Goal: Task Accomplishment & Management: Manage account settings

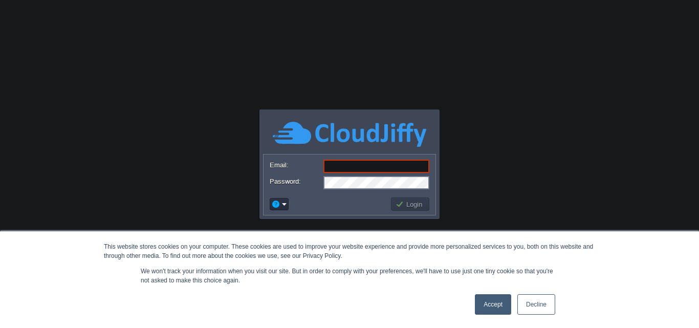
click at [534, 297] on link "Decline" at bounding box center [537, 304] width 38 height 20
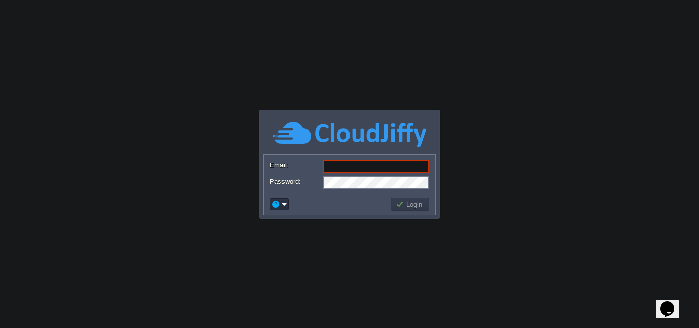
click at [351, 171] on input "Email:" at bounding box center [377, 166] width 106 height 13
paste input "biswajitm0@gmail.com"
type input "biswajitm0@gmail.com"
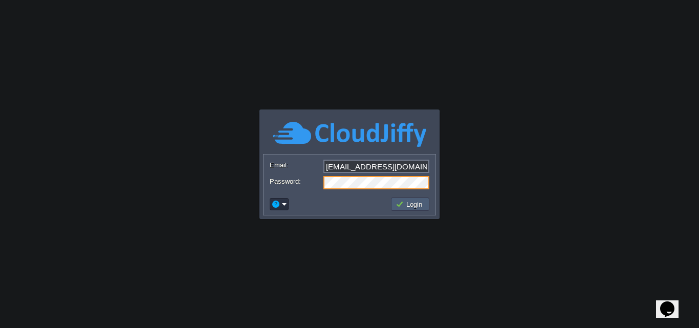
click at [408, 202] on button "Login" at bounding box center [411, 204] width 30 height 9
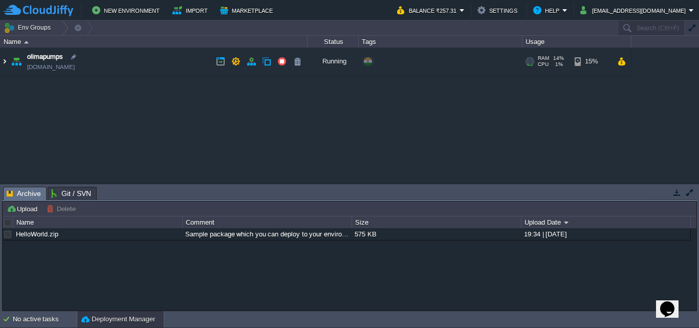
click at [5, 61] on img at bounding box center [5, 62] width 8 height 28
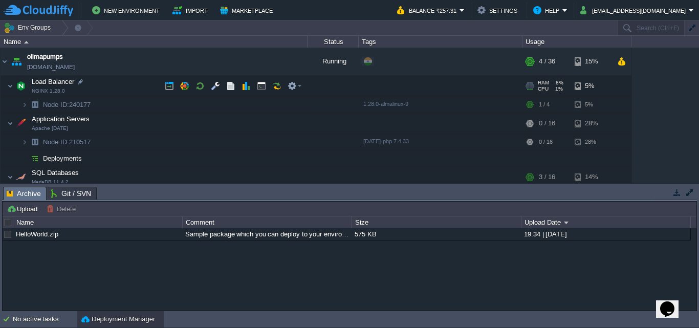
scroll to position [21, 0]
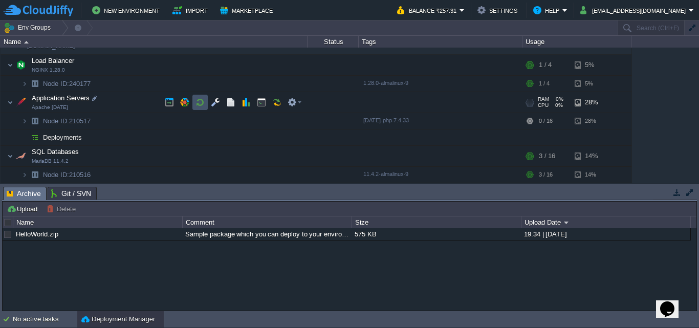
click at [199, 102] on button "button" at bounding box center [200, 102] width 9 height 9
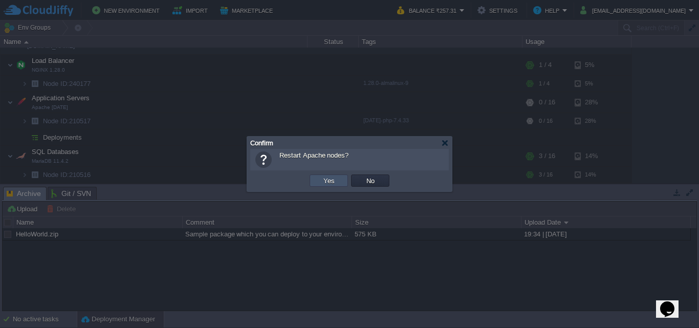
click at [330, 178] on button "Yes" at bounding box center [329, 180] width 17 height 9
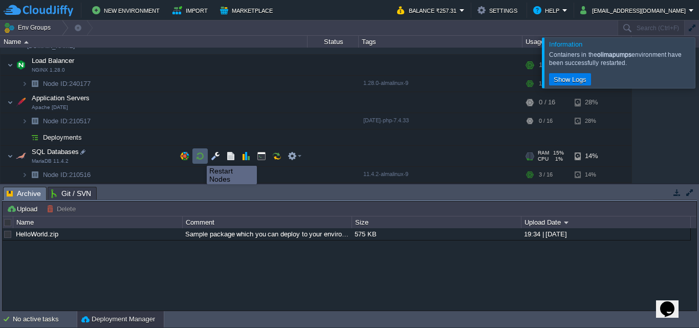
click at [199, 157] on button "button" at bounding box center [200, 156] width 9 height 9
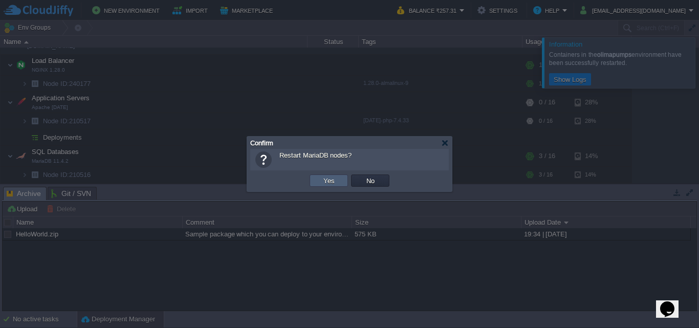
click at [324, 183] on button "Yes" at bounding box center [329, 180] width 17 height 9
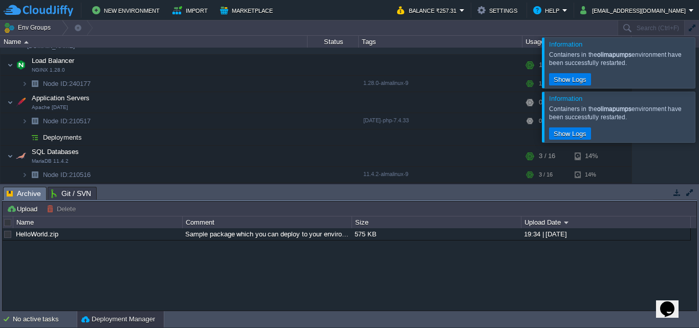
click at [699, 64] on div at bounding box center [712, 62] width 0 height 50
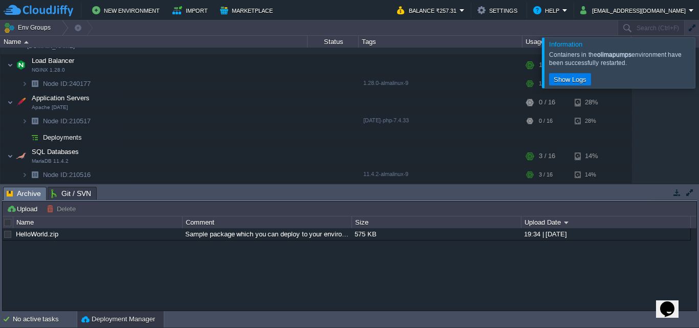
click at [699, 68] on div at bounding box center [712, 62] width 0 height 50
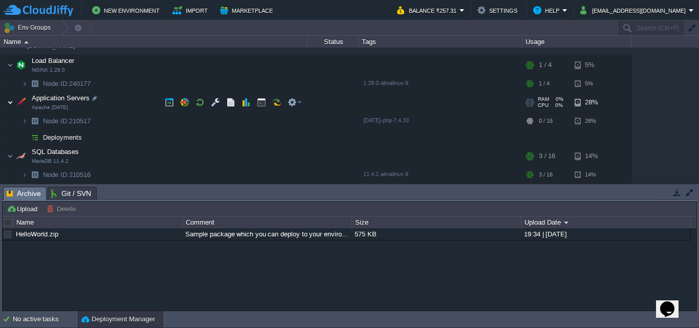
click at [10, 103] on img at bounding box center [10, 102] width 6 height 20
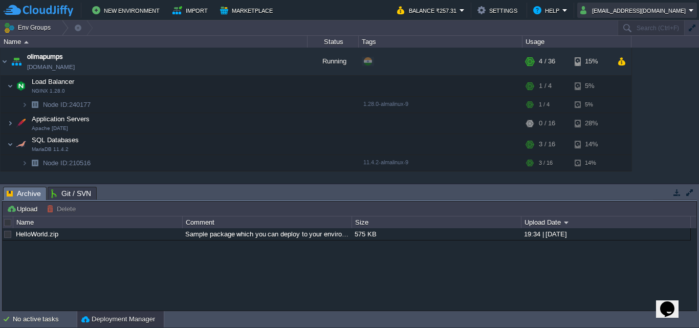
click at [642, 8] on button "biswajitm0@gmail.com" at bounding box center [635, 10] width 109 height 12
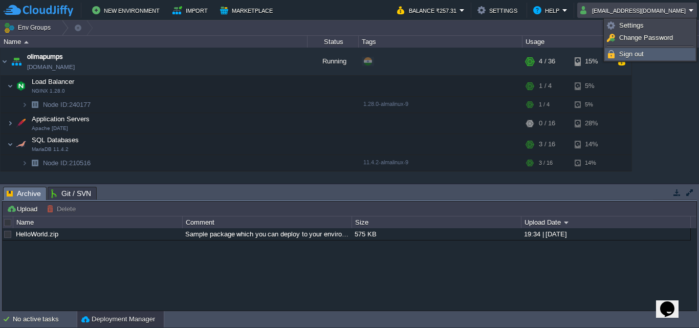
click at [628, 55] on span "Sign out" at bounding box center [632, 54] width 25 height 8
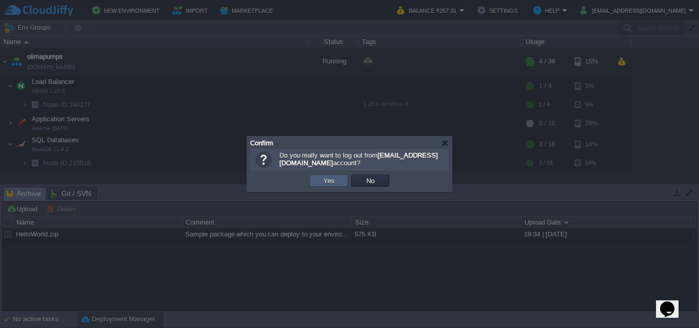
click at [331, 181] on button "Yes" at bounding box center [329, 180] width 17 height 9
